Goal: Check status: Check status

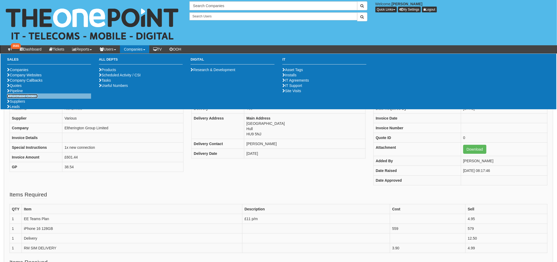
click at [25, 98] on link "Purchase Orders" at bounding box center [22, 96] width 31 height 4
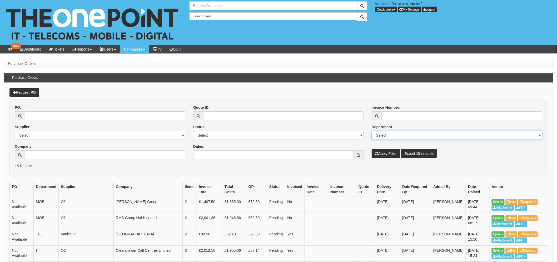
click at [382, 137] on select "Select Mobiles IT Telecoms Marketing Digital Internal" at bounding box center [456, 135] width 170 height 9
click at [371, 131] on select "Select Mobiles IT Telecoms Marketing Digital Internal" at bounding box center [456, 135] width 170 height 9
click at [387, 139] on select "Select Mobiles IT Telecoms Marketing Digital Internal" at bounding box center [456, 135] width 170 height 9
select select "MOB"
click at [371, 131] on select "Select Mobiles IT Telecoms Marketing Digital Internal" at bounding box center [456, 135] width 170 height 9
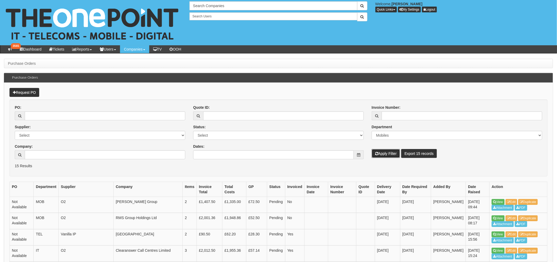
click at [383, 154] on button "Apply Filter" at bounding box center [385, 153] width 28 height 9
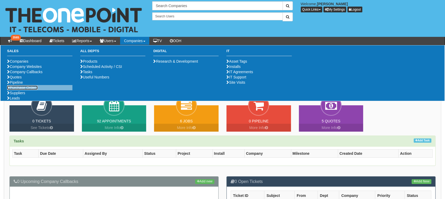
click at [26, 90] on link "Purchase Orders" at bounding box center [22, 88] width 31 height 4
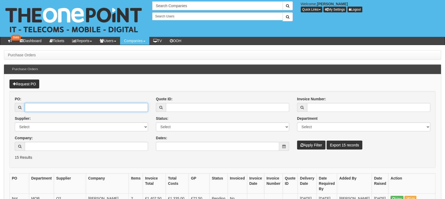
click at [76, 107] on input "PO:" at bounding box center [86, 107] width 123 height 9
type input "19505"
click at [297, 140] on button "Apply Filter" at bounding box center [311, 144] width 28 height 9
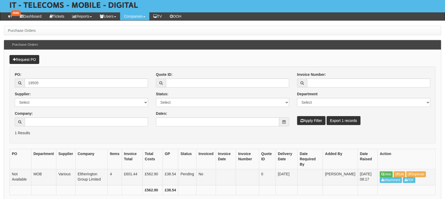
scroll to position [33, 0]
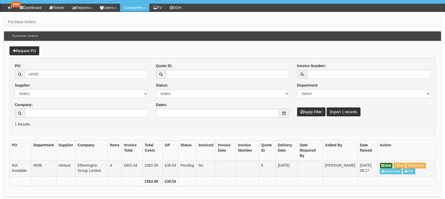
click at [381, 164] on icon at bounding box center [382, 165] width 3 height 3
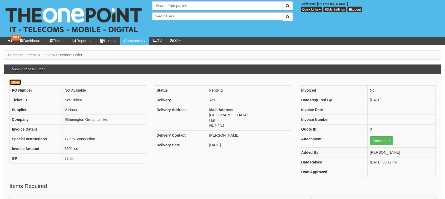
click at [14, 79] on link "Edit" at bounding box center [15, 82] width 12 height 6
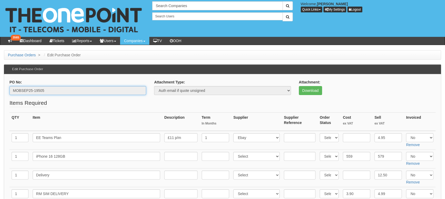
click at [36, 89] on input "MOBSEP25-19505" at bounding box center [77, 90] width 137 height 9
click at [36, 88] on input "MOBSEP25-19505" at bounding box center [77, 90] width 137 height 9
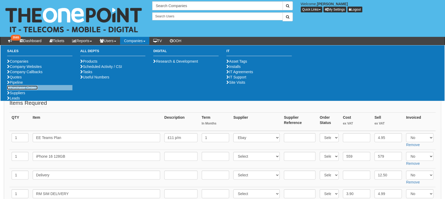
click at [36, 90] on link "Purchase Orders" at bounding box center [22, 88] width 31 height 4
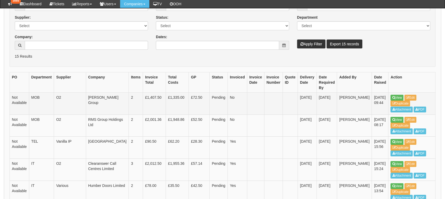
scroll to position [87, 0]
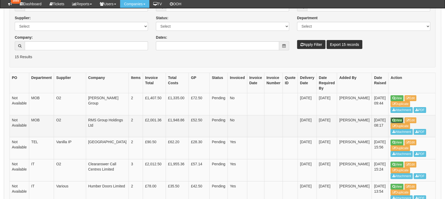
click at [390, 117] on link "View" at bounding box center [396, 120] width 13 height 6
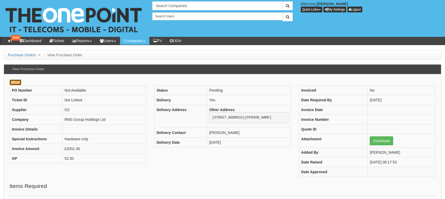
click at [18, 84] on link "Edit" at bounding box center [15, 82] width 12 height 6
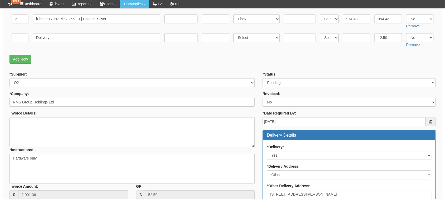
scroll to position [87, 0]
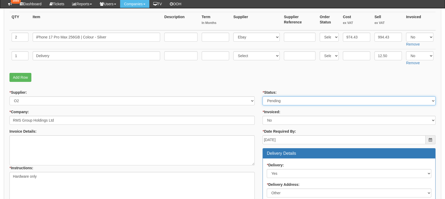
click at [295, 98] on select "Select Approved Completed Delivered Invoiced Ordered Ordered to site Part Order…" at bounding box center [348, 100] width 173 height 9
select select "9"
click at [262, 96] on select "Select Approved Completed Delivered Invoiced Ordered Ordered to site Part Order…" at bounding box center [348, 100] width 173 height 9
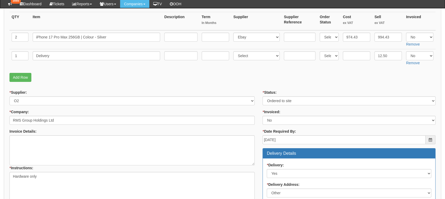
click at [189, 81] on p "Add Row" at bounding box center [222, 77] width 426 height 9
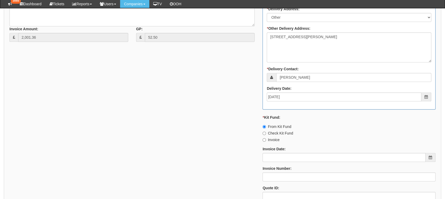
scroll to position [325, 0]
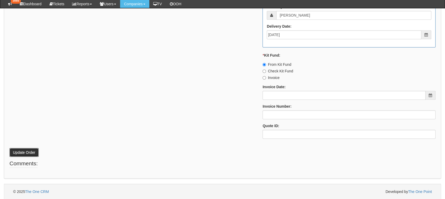
click at [28, 152] on button "Update Order" at bounding box center [23, 152] width 29 height 9
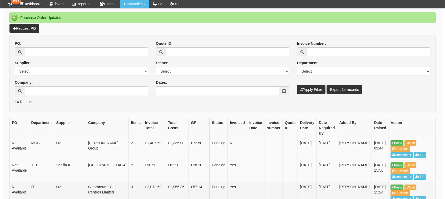
scroll to position [117, 0]
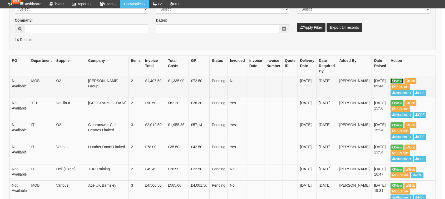
click at [390, 79] on link "View" at bounding box center [396, 81] width 13 height 6
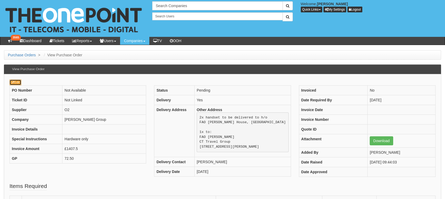
click at [21, 84] on link "Edit" at bounding box center [15, 82] width 12 height 6
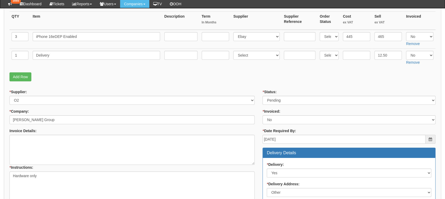
scroll to position [87, 0]
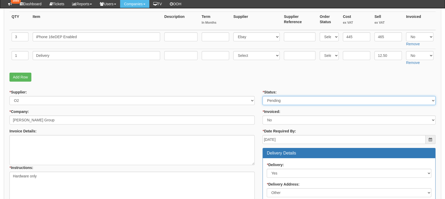
click at [276, 103] on select "Select Approved Completed Delivered Invoiced Ordered Ordered to site Part Order…" at bounding box center [348, 100] width 173 height 9
select select "9"
click at [262, 96] on select "Select Approved Completed Delivered Invoiced Ordered Ordered to site Part Order…" at bounding box center [348, 100] width 173 height 9
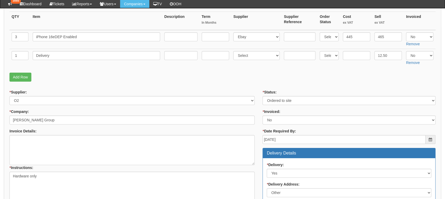
click at [229, 77] on p "Add Row" at bounding box center [222, 77] width 426 height 9
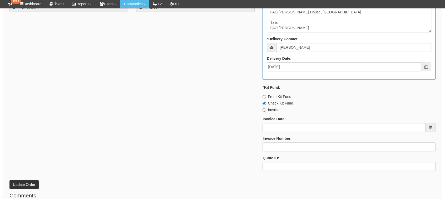
scroll to position [321, 0]
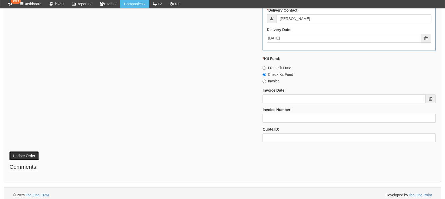
click at [18, 156] on button "Update Order" at bounding box center [23, 155] width 29 height 9
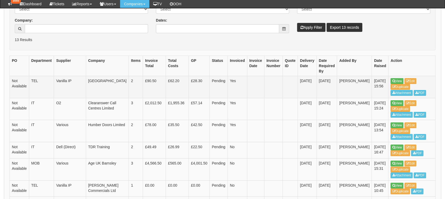
scroll to position [116, 0]
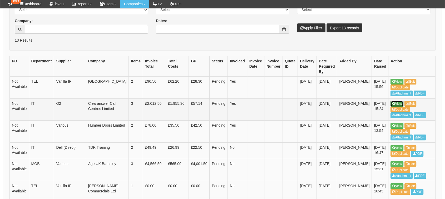
click at [390, 101] on link "View" at bounding box center [396, 104] width 13 height 6
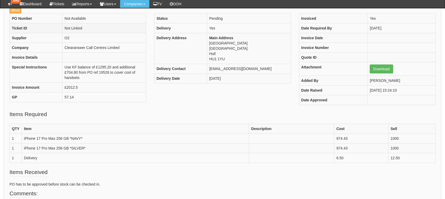
scroll to position [58, 0]
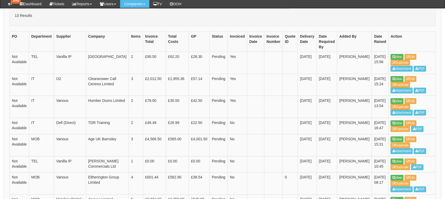
scroll to position [146, 0]
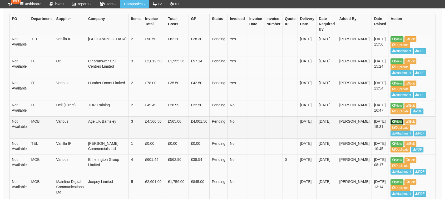
click at [390, 119] on link "View" at bounding box center [396, 122] width 13 height 6
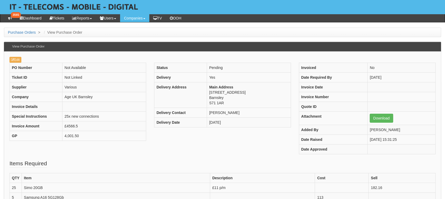
scroll to position [58, 0]
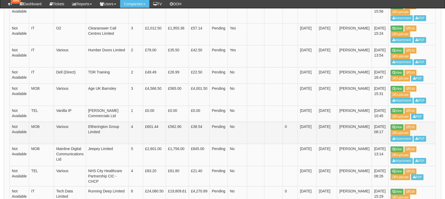
scroll to position [189, 0]
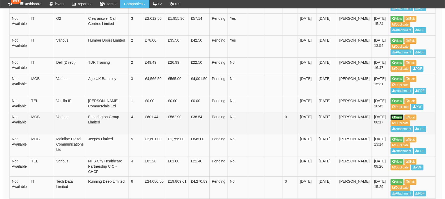
click at [392, 117] on icon at bounding box center [393, 117] width 3 height 3
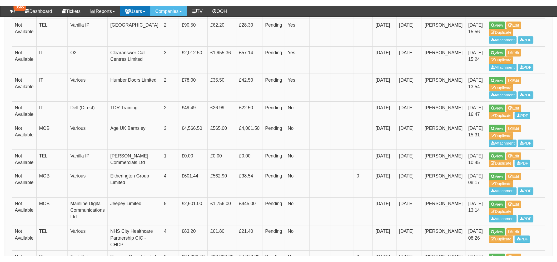
scroll to position [170, 0]
